Goal: Navigation & Orientation: Find specific page/section

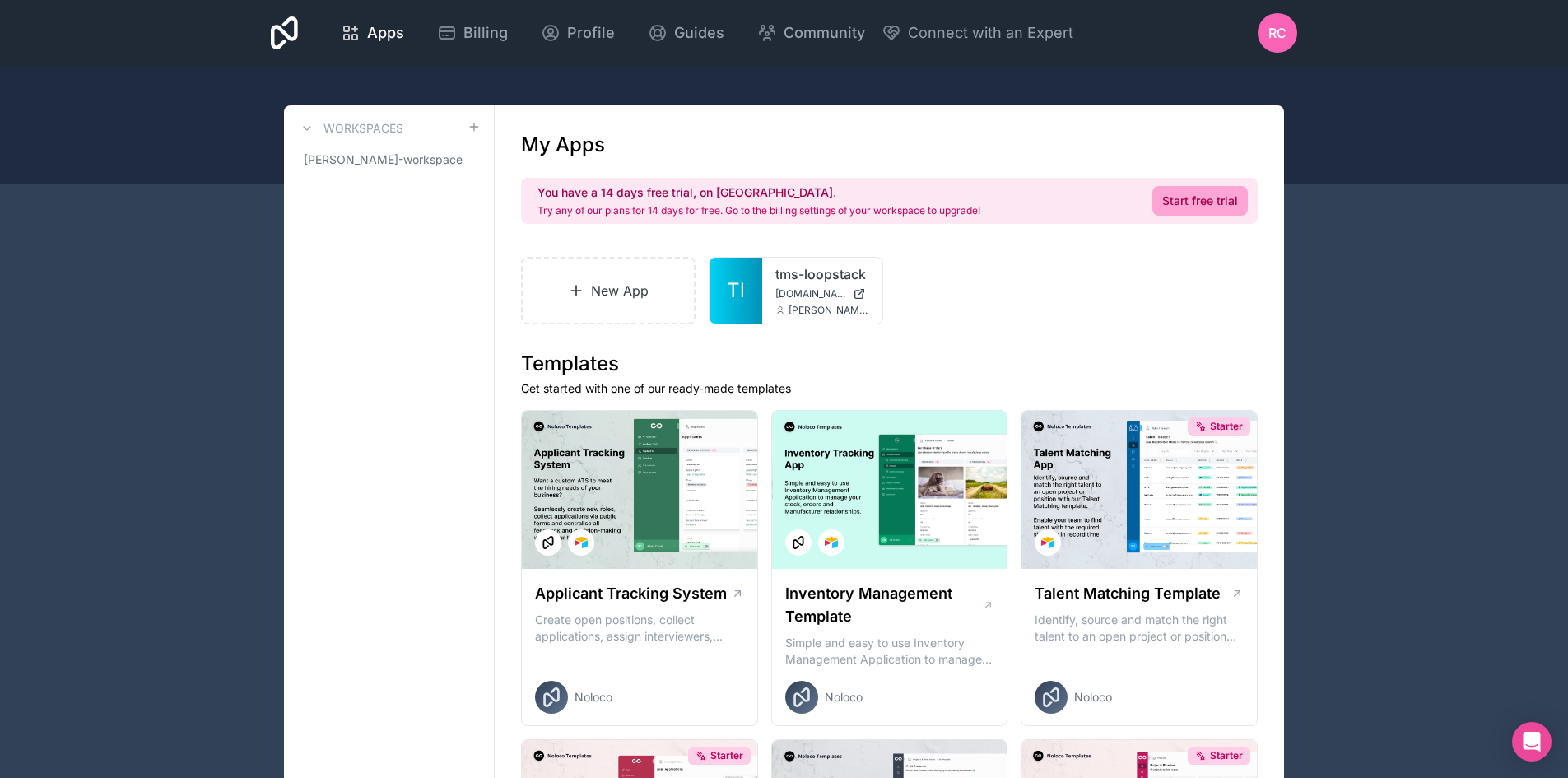
click at [0, 0] on div at bounding box center [0, 0] width 0 height 0
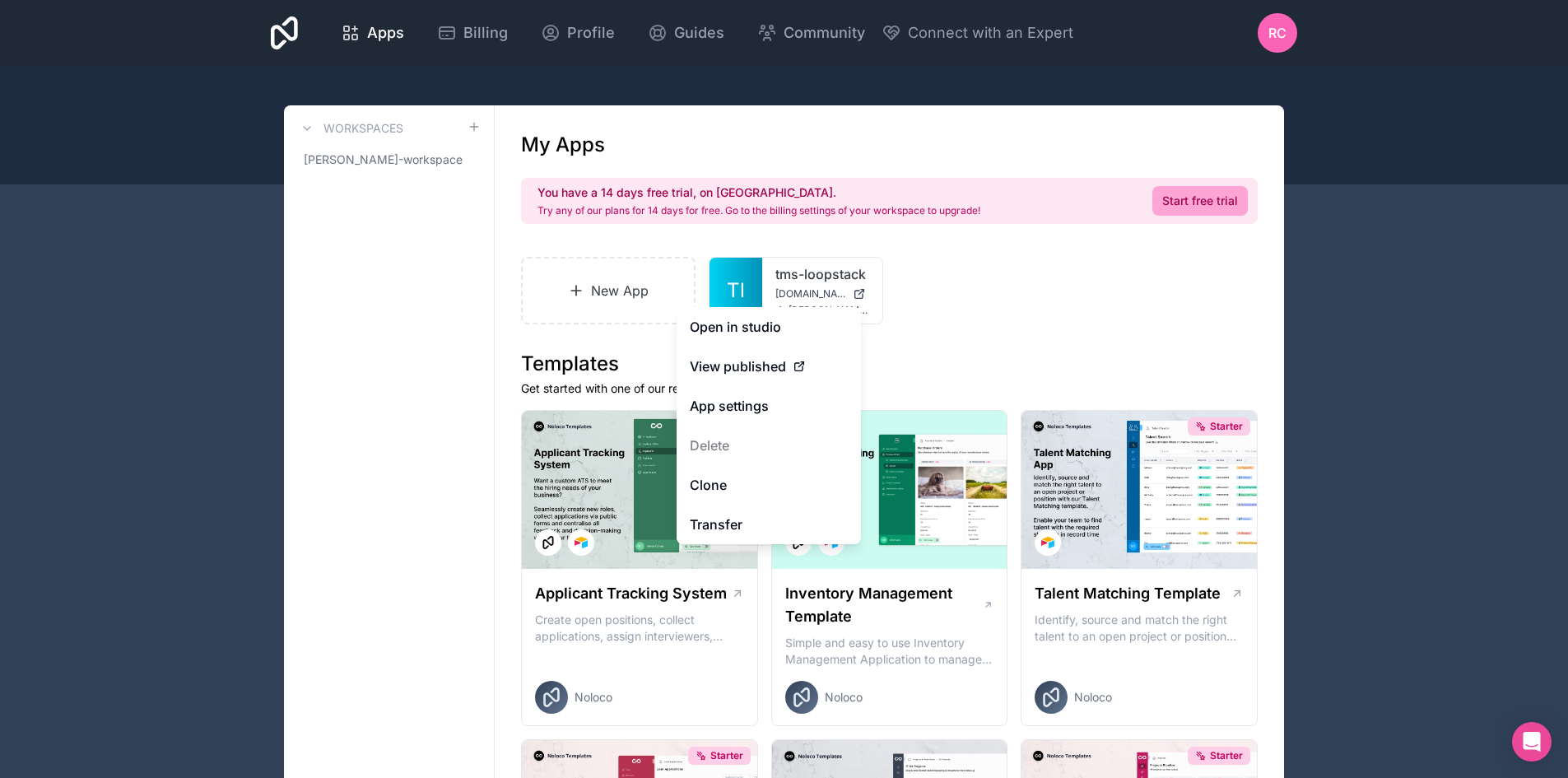
click at [745, 371] on span "View published" at bounding box center [738, 366] width 96 height 20
click at [753, 371] on span "View published" at bounding box center [738, 366] width 96 height 20
click at [802, 367] on icon at bounding box center [799, 367] width 7 height 7
click at [798, 364] on icon at bounding box center [799, 367] width 7 height 7
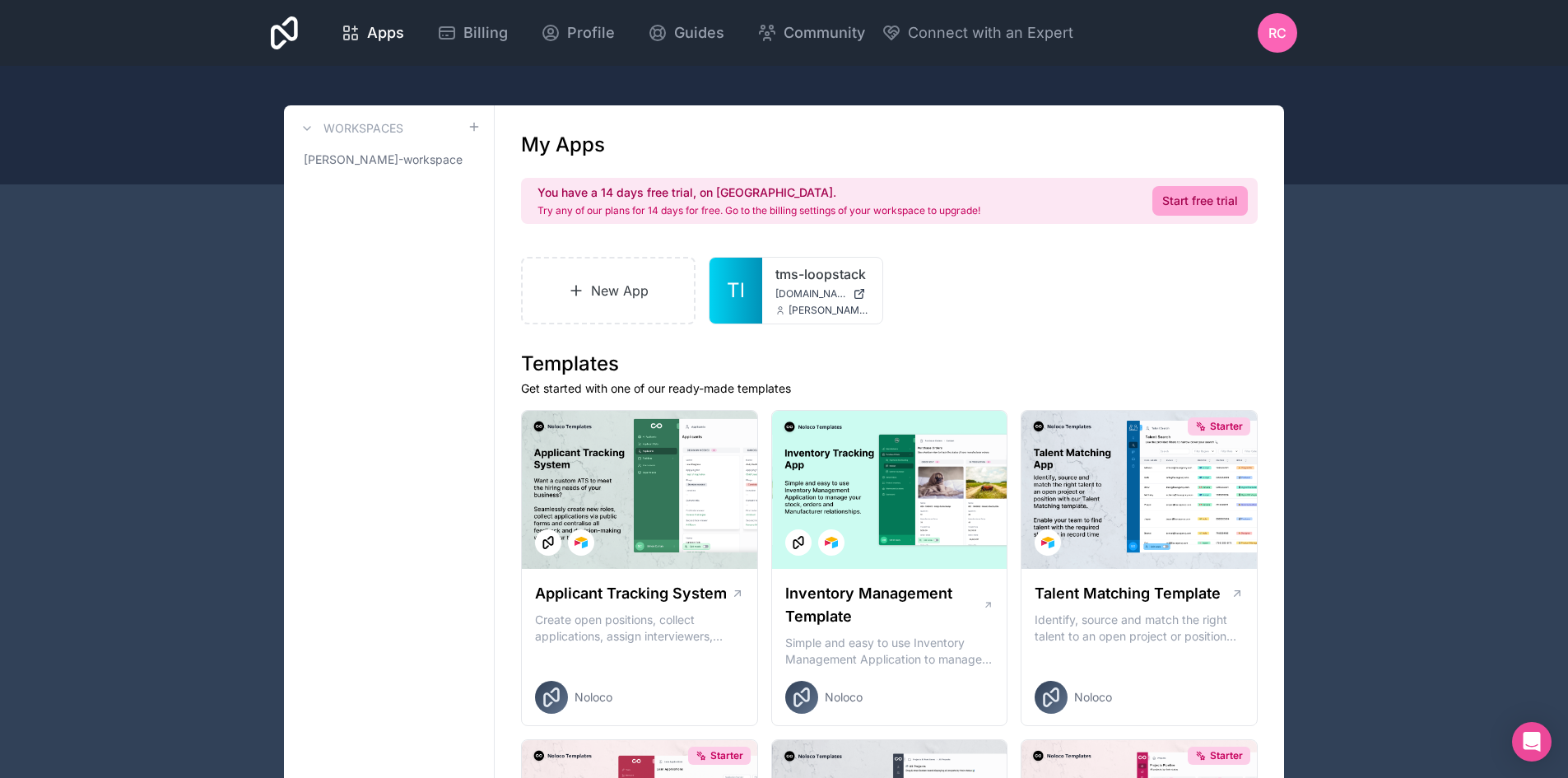
click at [1120, 276] on div "New App Tl tms-loopstack [DOMAIN_NAME] [EMAIL_ADDRESS][DOMAIN_NAME]" at bounding box center [889, 291] width 737 height 67
click at [0, 0] on icon at bounding box center [0, 0] width 0 height 0
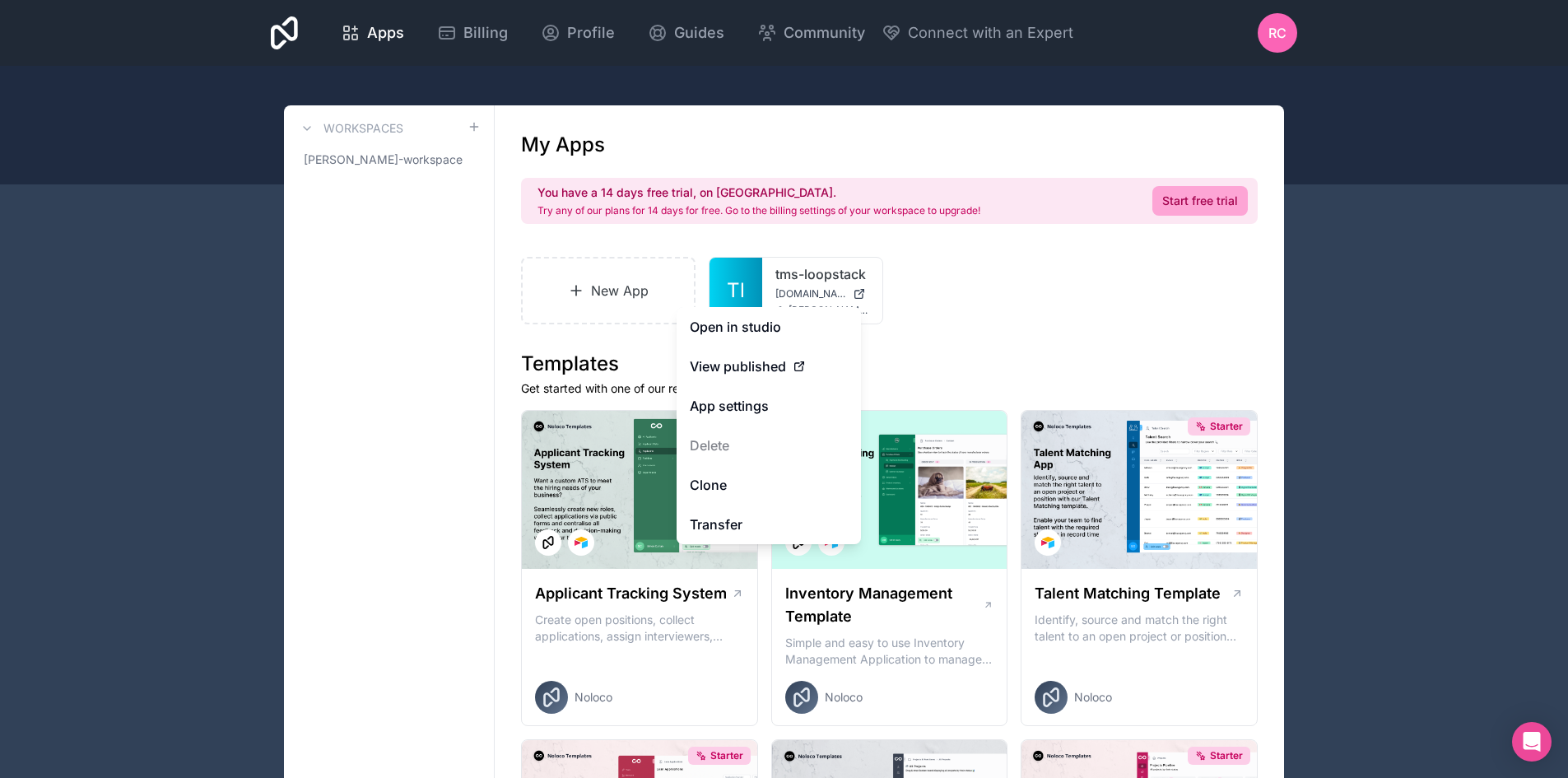
click at [731, 372] on span "View published" at bounding box center [738, 366] width 96 height 20
drag, startPoint x: 1027, startPoint y: 272, endPoint x: 1003, endPoint y: 225, distance: 52.8
click at [1027, 270] on div "New App Tl tms-loopstack [DOMAIN_NAME] [EMAIL_ADDRESS][DOMAIN_NAME]" at bounding box center [889, 291] width 737 height 67
